Goal: Check status: Check status

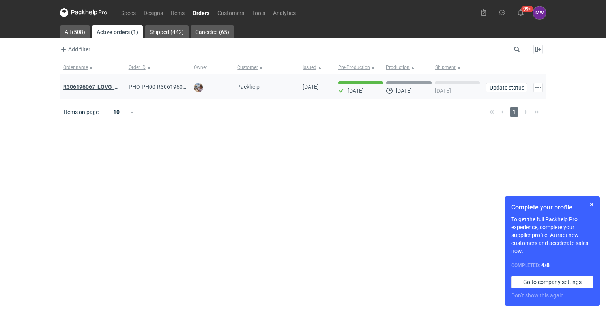
click at [92, 85] on strong "R306196067_LQVG_GRNO" at bounding box center [96, 87] width 67 height 6
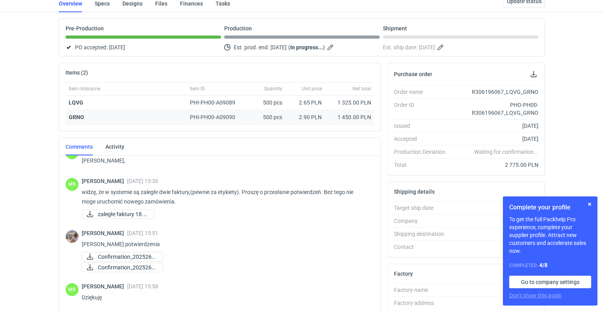
scroll to position [6, 0]
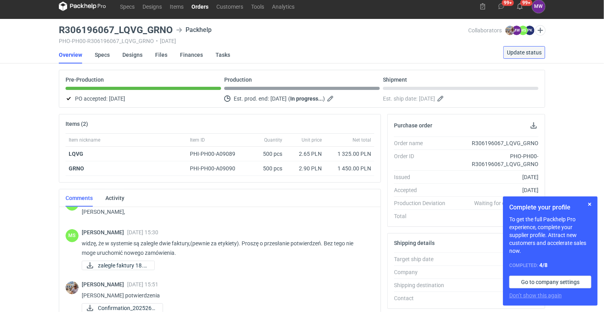
click at [529, 50] on span "Update status" at bounding box center [523, 53] width 35 height 6
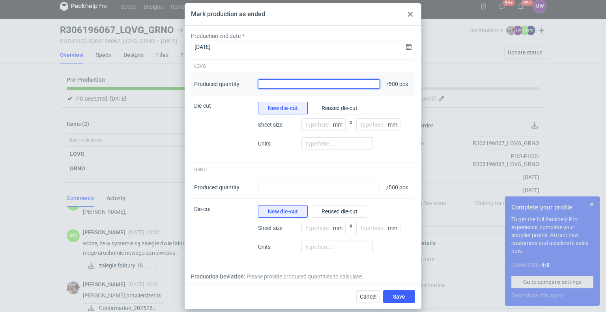
click at [271, 85] on input "Produced quantity" at bounding box center [319, 83] width 122 height 9
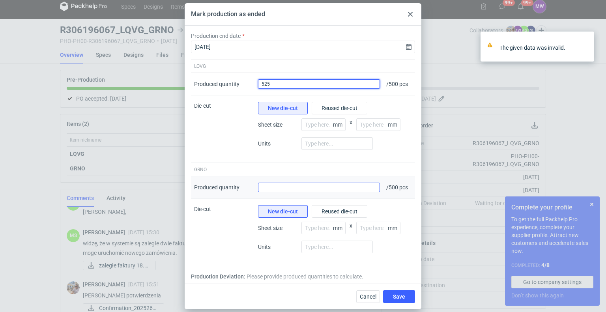
type input "525"
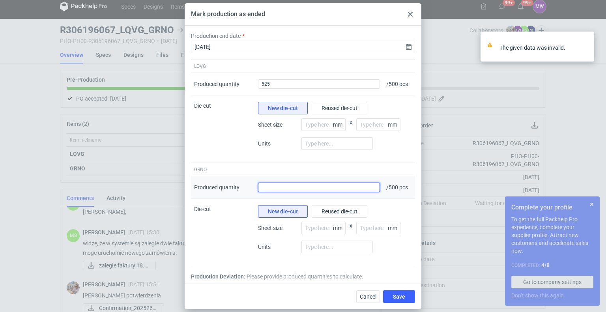
click at [316, 189] on input "Produced quantity" at bounding box center [319, 187] width 122 height 9
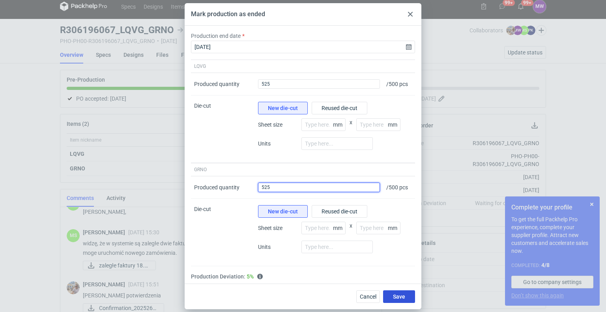
type input "525"
click at [398, 297] on span "Save" at bounding box center [399, 297] width 12 height 6
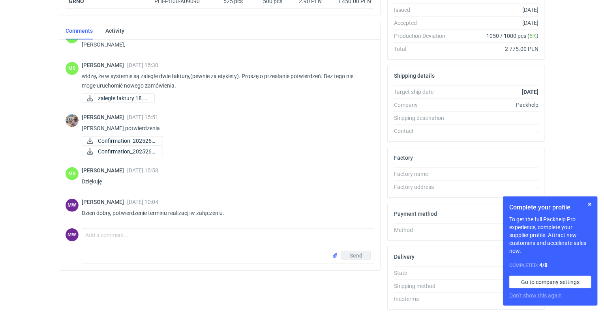
scroll to position [200, 0]
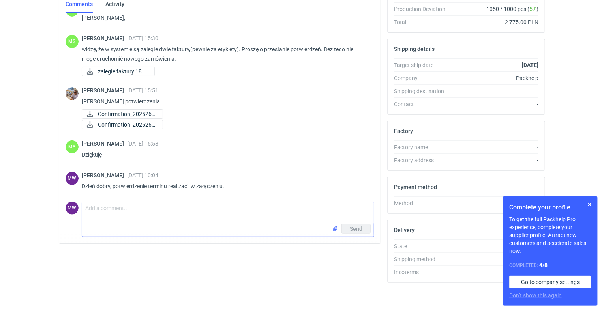
click at [97, 210] on textarea "Comment message" at bounding box center [228, 213] width 292 height 22
paste textarea "1 pallet 1 x 1200x800 525 pcs 70cm 99kg"
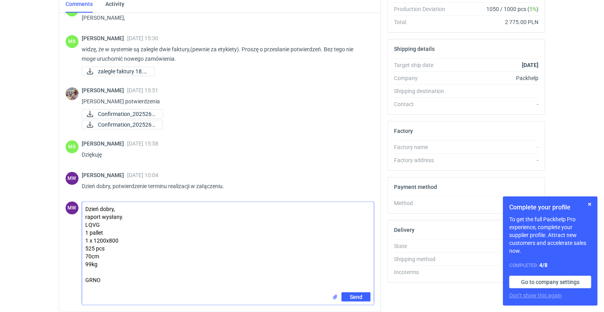
paste textarea "1 PALLET 1 x 1200X800 525 pcs 90cm 135kg"
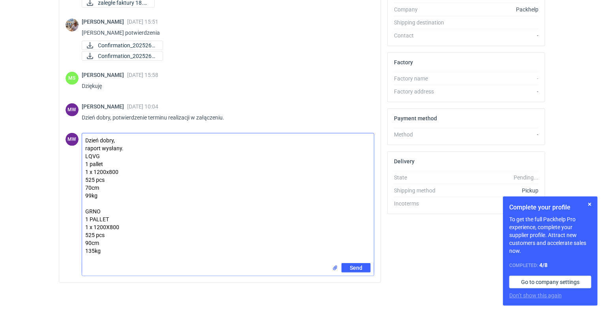
scroll to position [270, 0]
click at [109, 246] on textarea "Dzień dobry, raport wysłany. LQVG 1 pallet 1 x 1200x800 525 pcs 70cm 99kg GRNO …" at bounding box center [228, 198] width 292 height 130
click at [99, 146] on textarea "Dzień dobry, raport wysłany. LQVG 1 pallet 1 x 1200x800 525 pcs 70cm 99kg GRNO …" at bounding box center [228, 202] width 292 height 138
click at [123, 146] on textarea "Dzień dobry, raporty wysłany. LQVG 1 pallet 1 x 1200x800 525 pcs 70cm 99kg GRNO…" at bounding box center [228, 202] width 292 height 138
type textarea "Dzień dobry, raporty wysłane. LQVG 1 pallet 1 x 1200x800 525 pcs 70cm 99kg GRNO…"
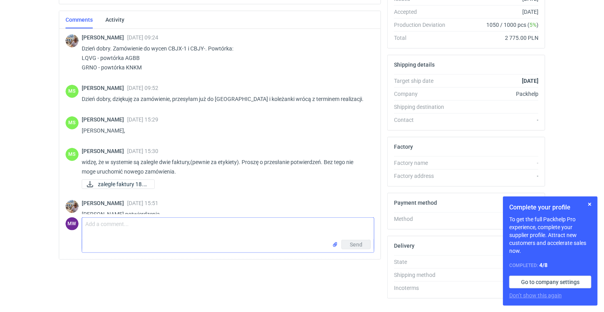
scroll to position [0, 0]
